Goal: Check status: Check status

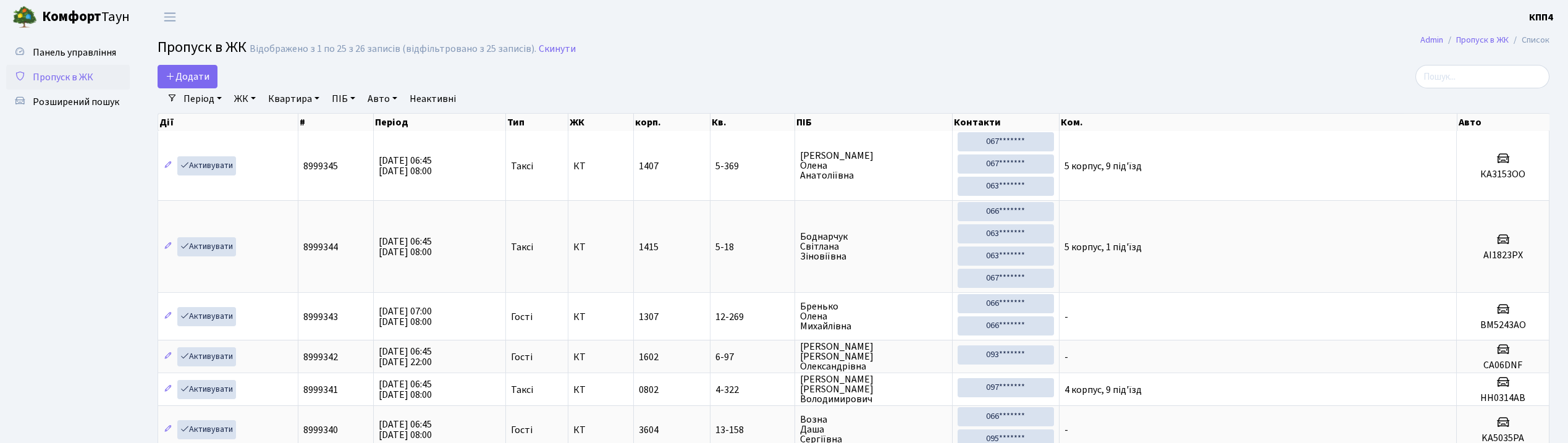
select select "25"
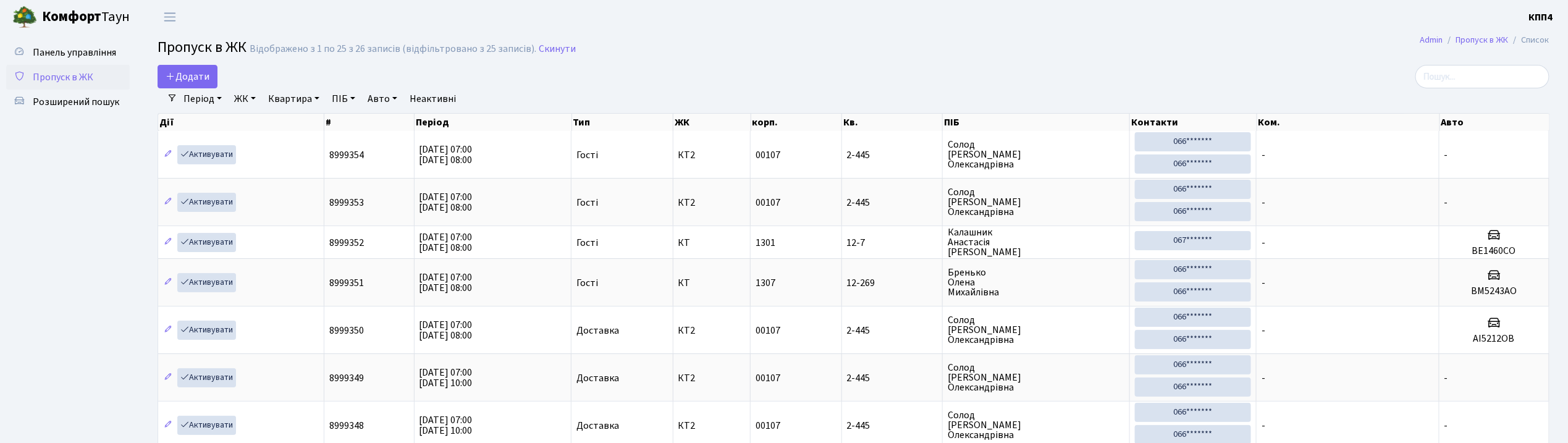
drag, startPoint x: 0, startPoint y: 0, endPoint x: 64, endPoint y: 82, distance: 104.0
click at [64, 82] on span "Пропуск в ЖК" at bounding box center [63, 77] width 61 height 14
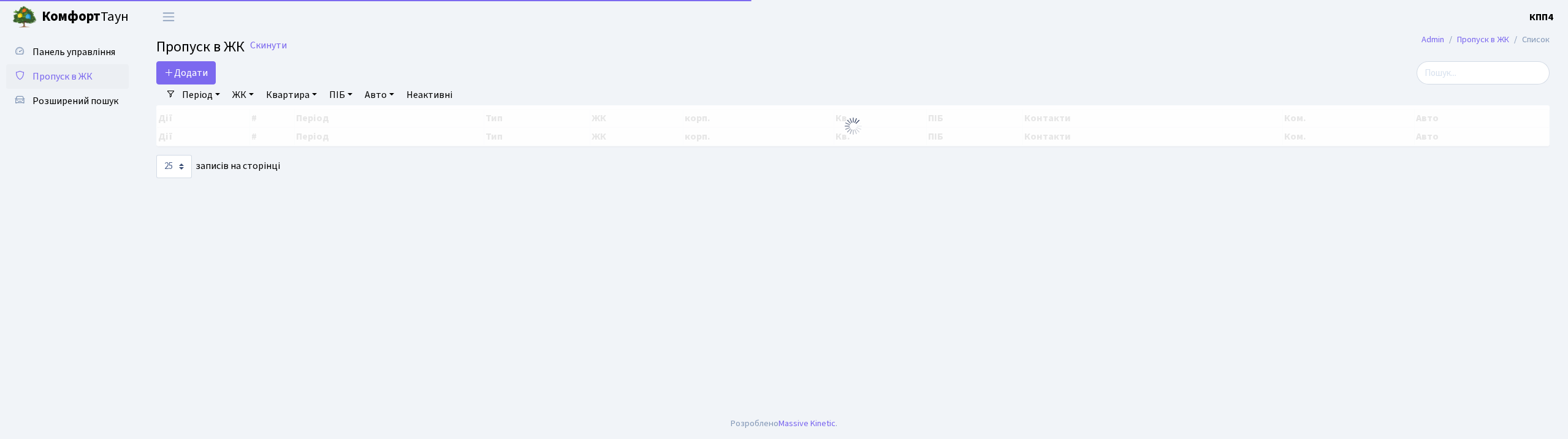
select select "25"
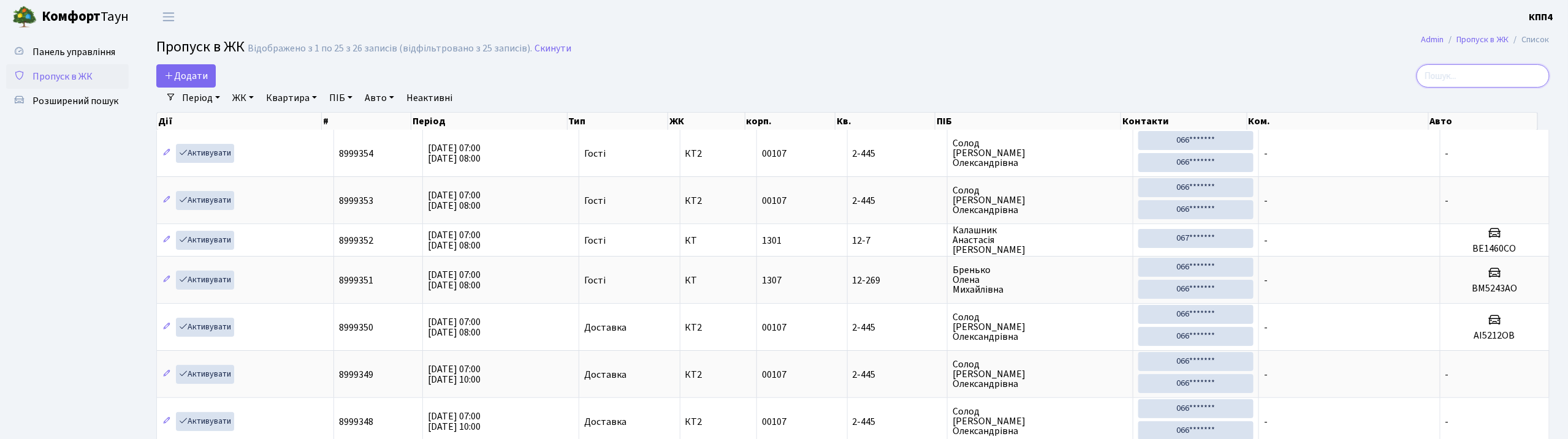
click at [1450, 71] on input "search" at bounding box center [1483, 76] width 133 height 23
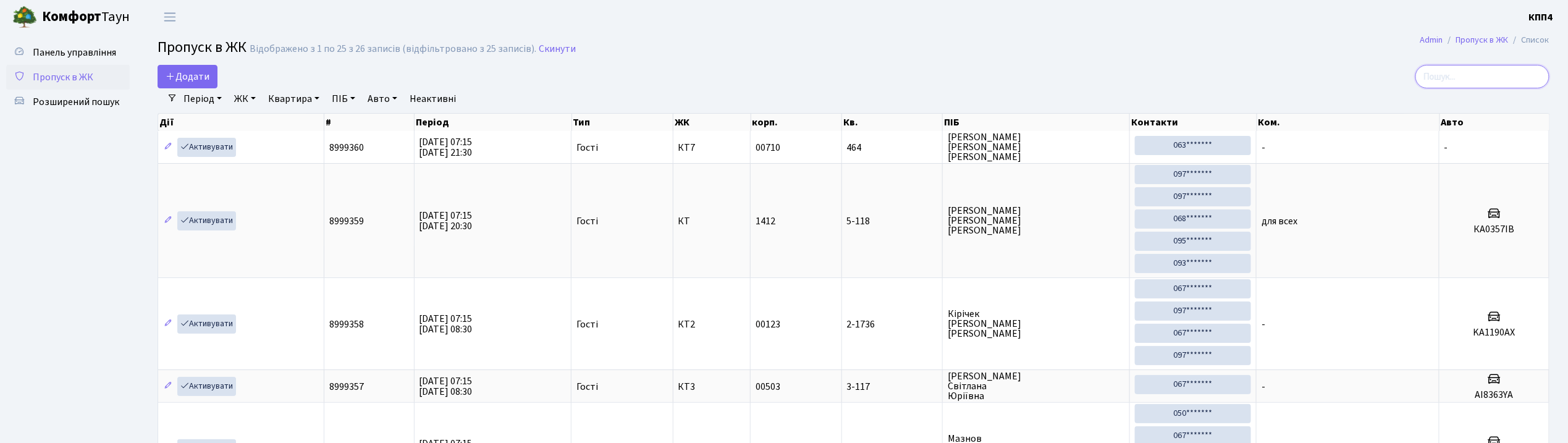
click at [1463, 82] on input "search" at bounding box center [1482, 77] width 134 height 24
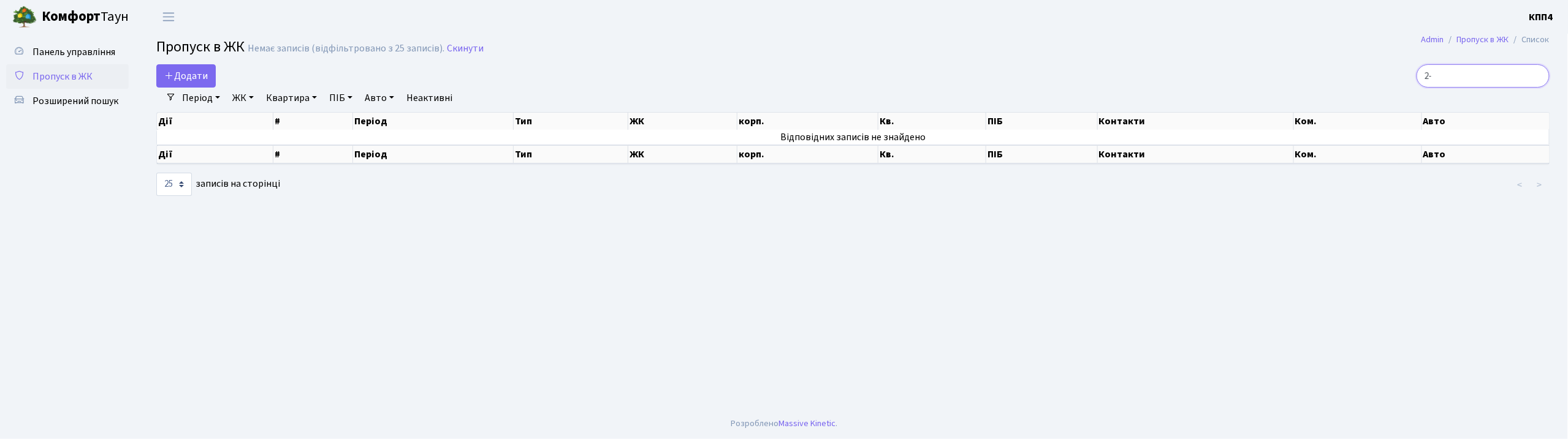
type input "2"
